Goal: Task Accomplishment & Management: Use online tool/utility

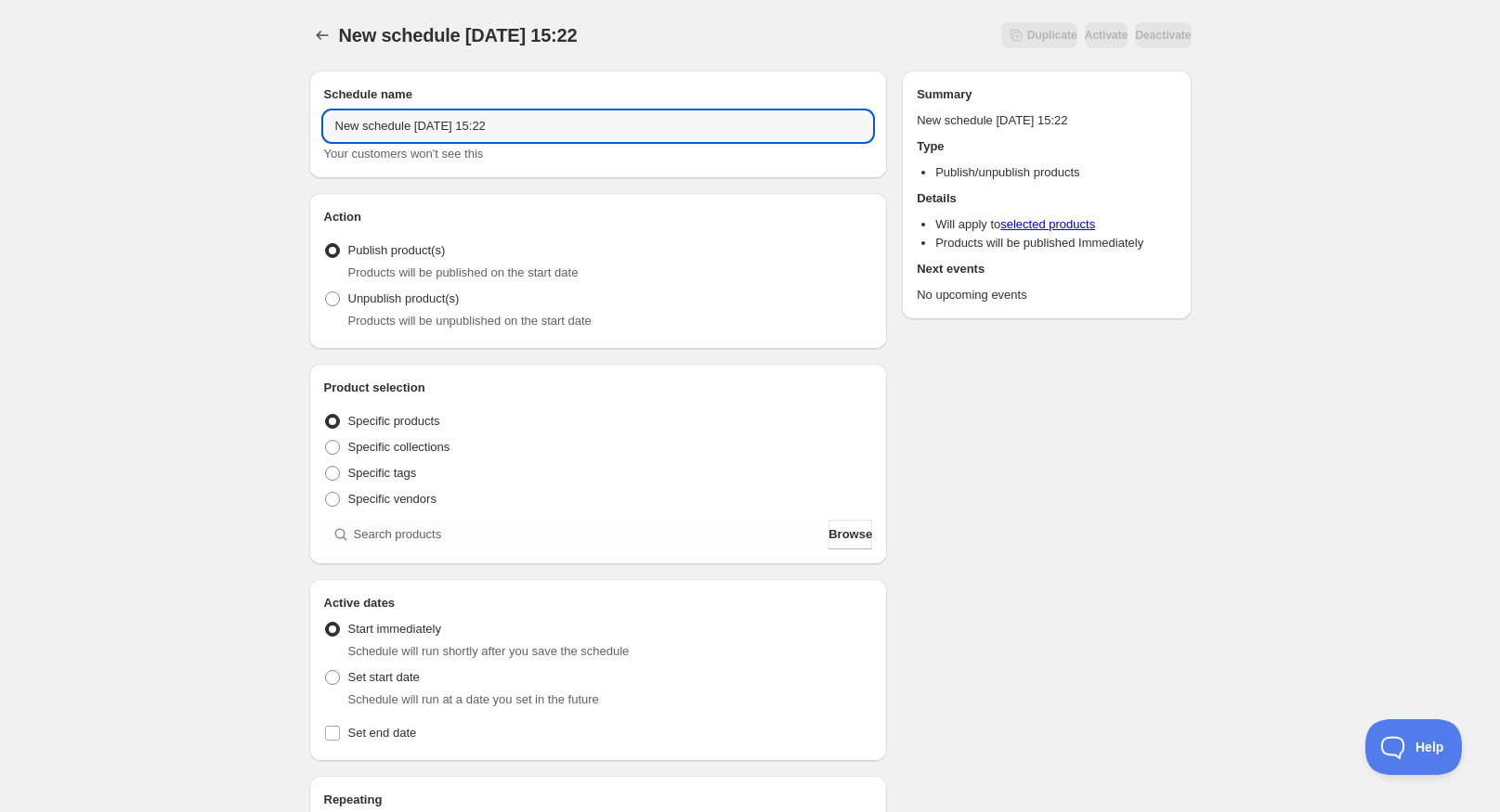
drag, startPoint x: 519, startPoint y: 128, endPoint x: 264, endPoint y: 158, distance: 256.8
click at [264, 158] on div "New schedule [DATE] 15:22. This page is ready New schedule [DATE] 15:22 Duplica…" at bounding box center [750, 707] width 1500 height 1415
type input "Loir [DATE] 22:00"
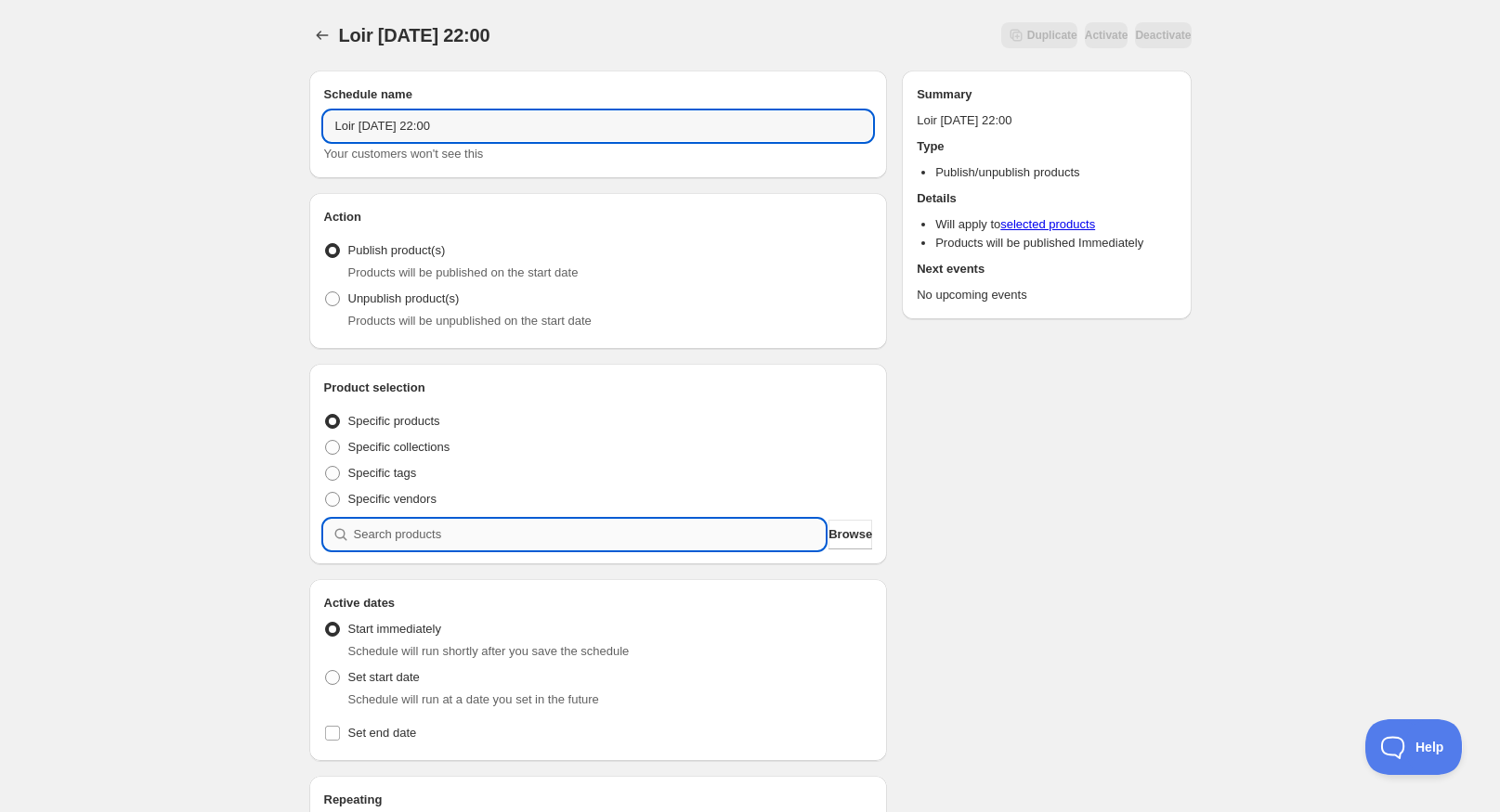
click at [412, 537] on input "search" at bounding box center [590, 535] width 472 height 30
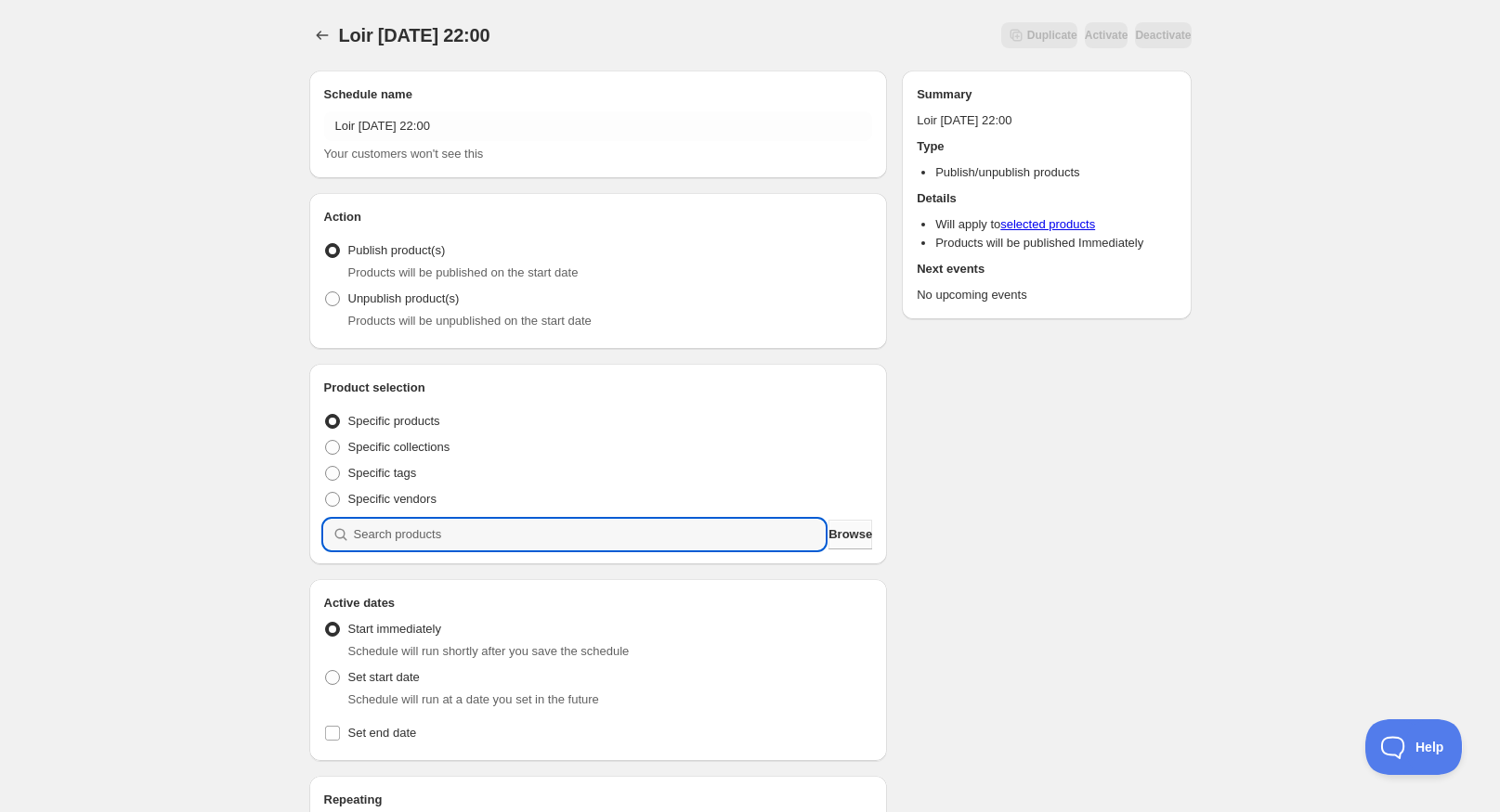
click at [829, 527] on span "Browse" at bounding box center [850, 535] width 43 height 18
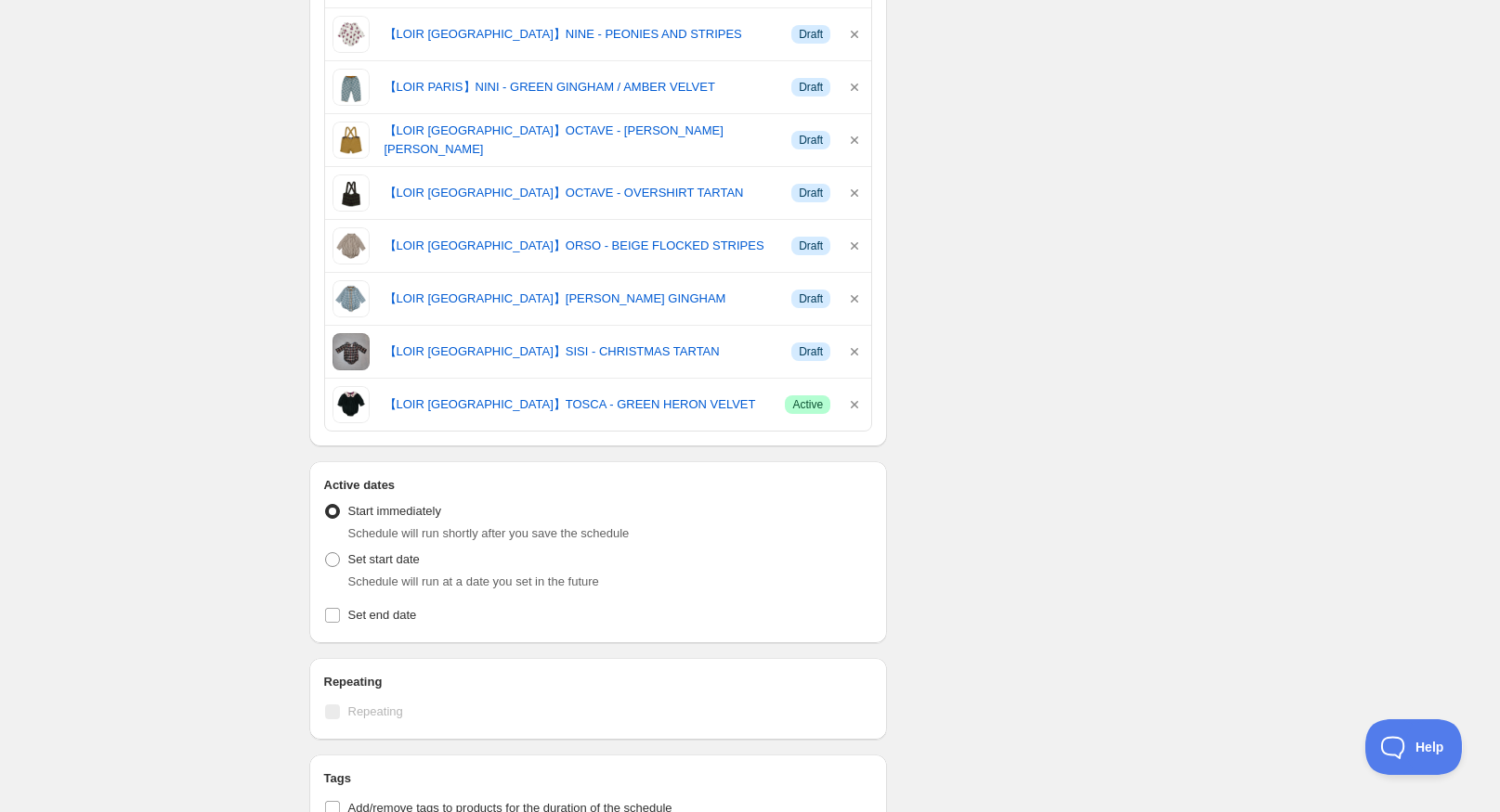
scroll to position [1485, 0]
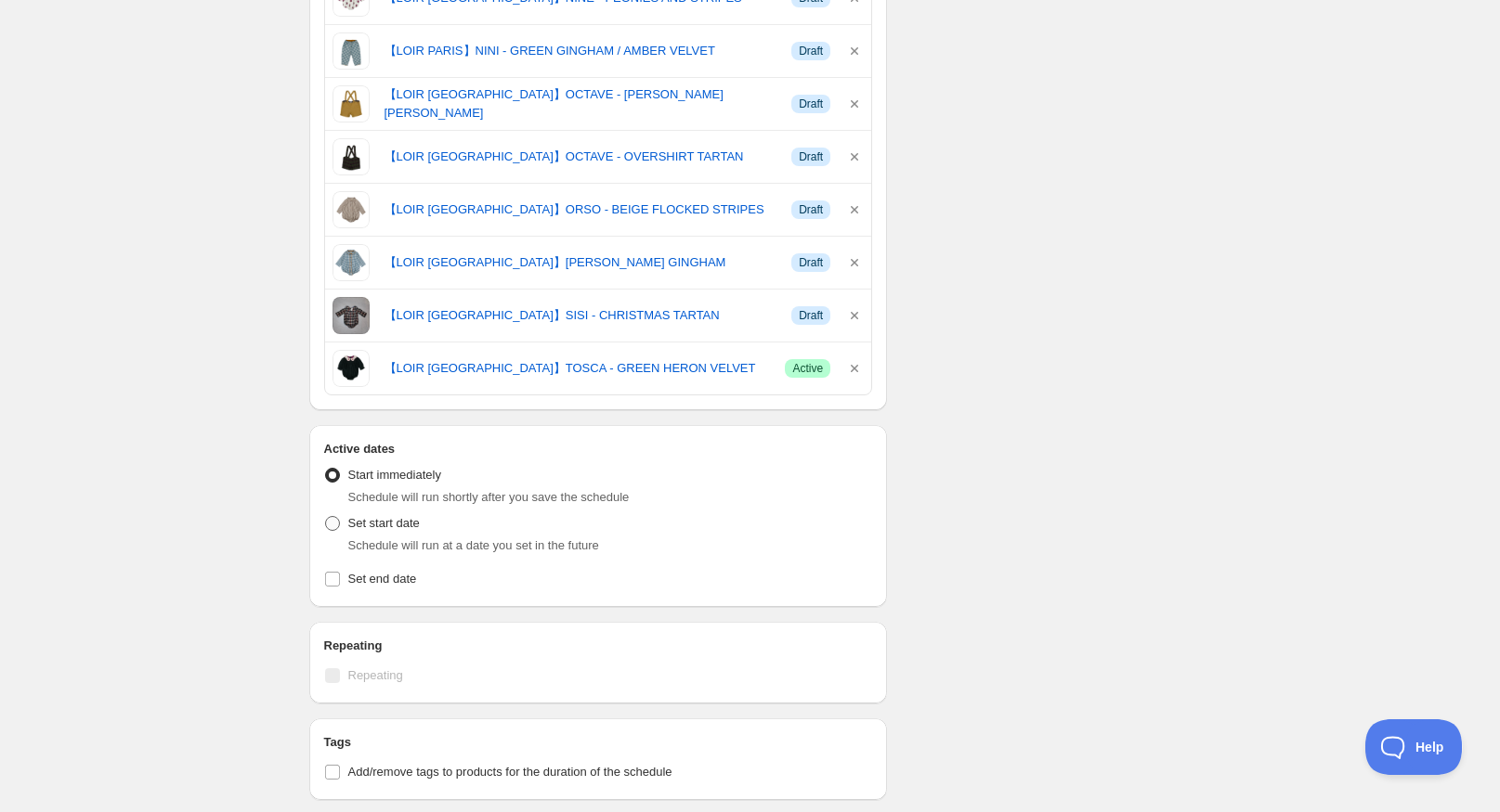
click at [381, 528] on span "Set start date" at bounding box center [383, 523] width 71 height 13
click at [326, 517] on input "Set start date" at bounding box center [325, 516] width 1 height 1
radio input "true"
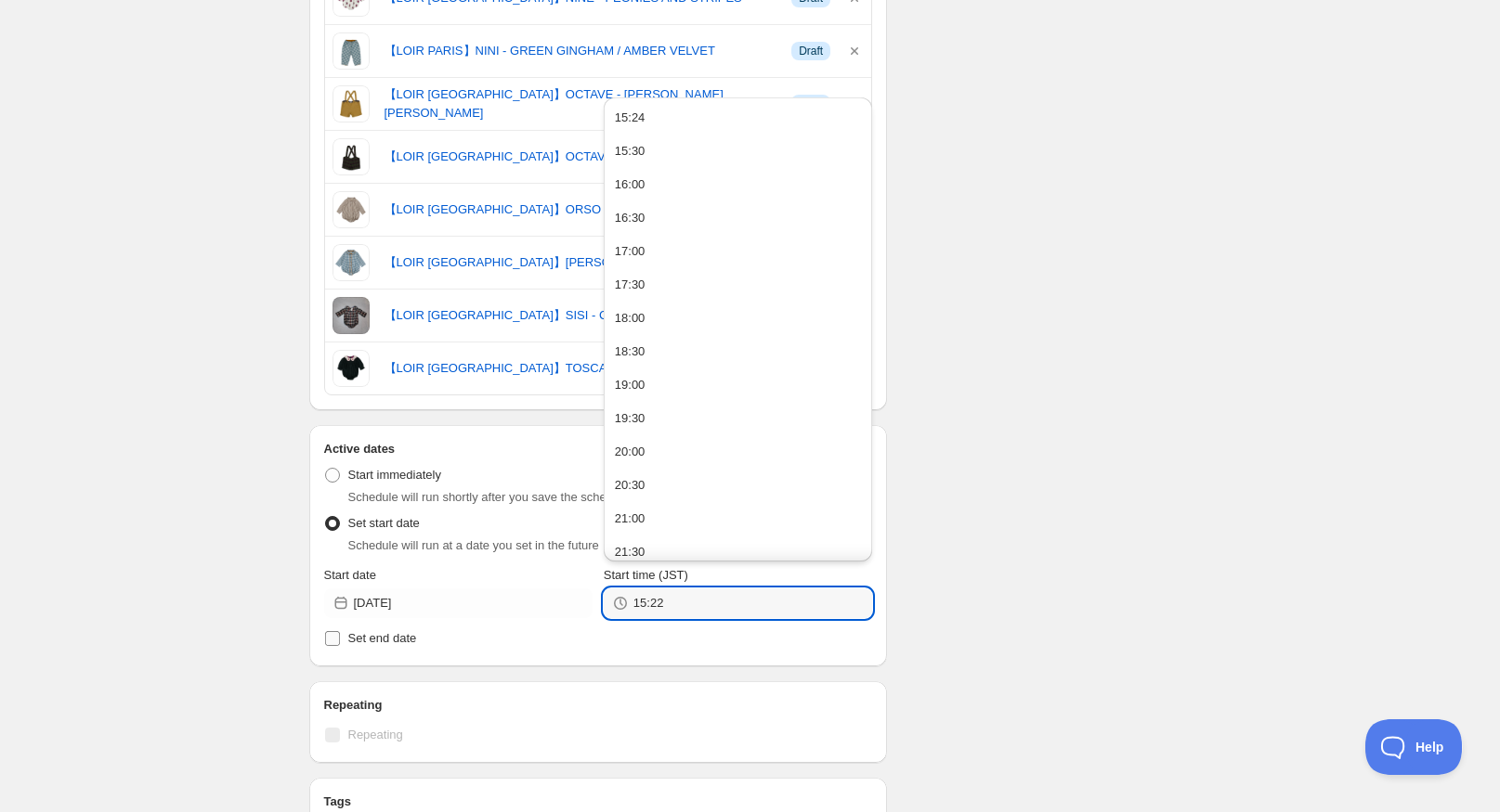
drag, startPoint x: 680, startPoint y: 604, endPoint x: 597, endPoint y: 629, distance: 86.7
click at [597, 629] on div "Active Date Type Start immediately Schedule will run shortly after you save the…" at bounding box center [598, 555] width 549 height 193
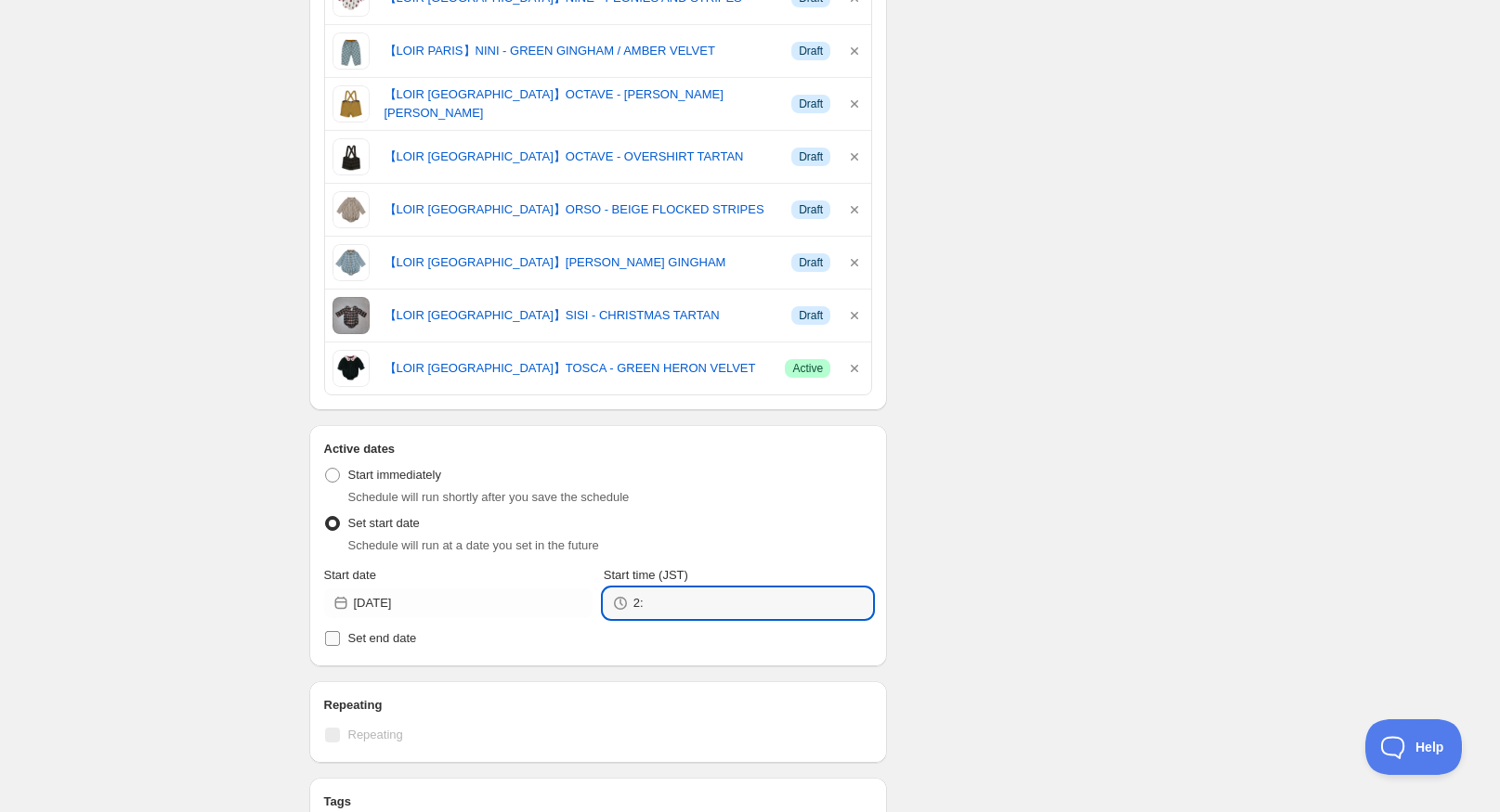
type input "2"
type input "22:00"
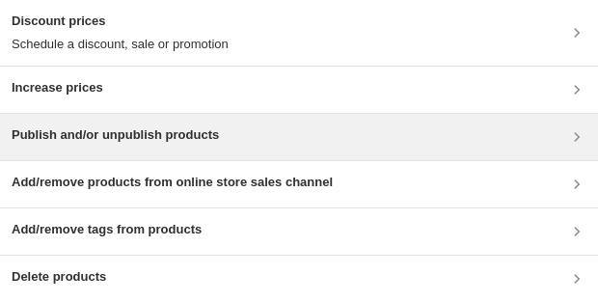
click at [100, 133] on h3 "Publish and/or unpublish products" at bounding box center [115, 134] width 207 height 19
